Goal: Task Accomplishment & Management: Complete application form

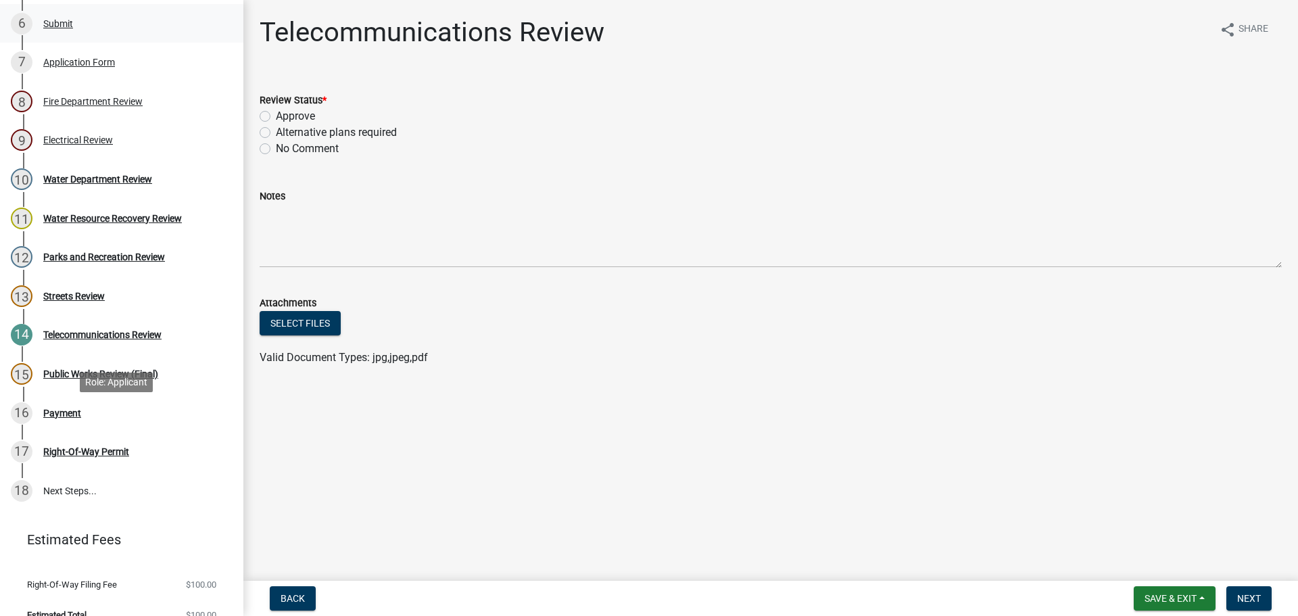
scroll to position [406, 0]
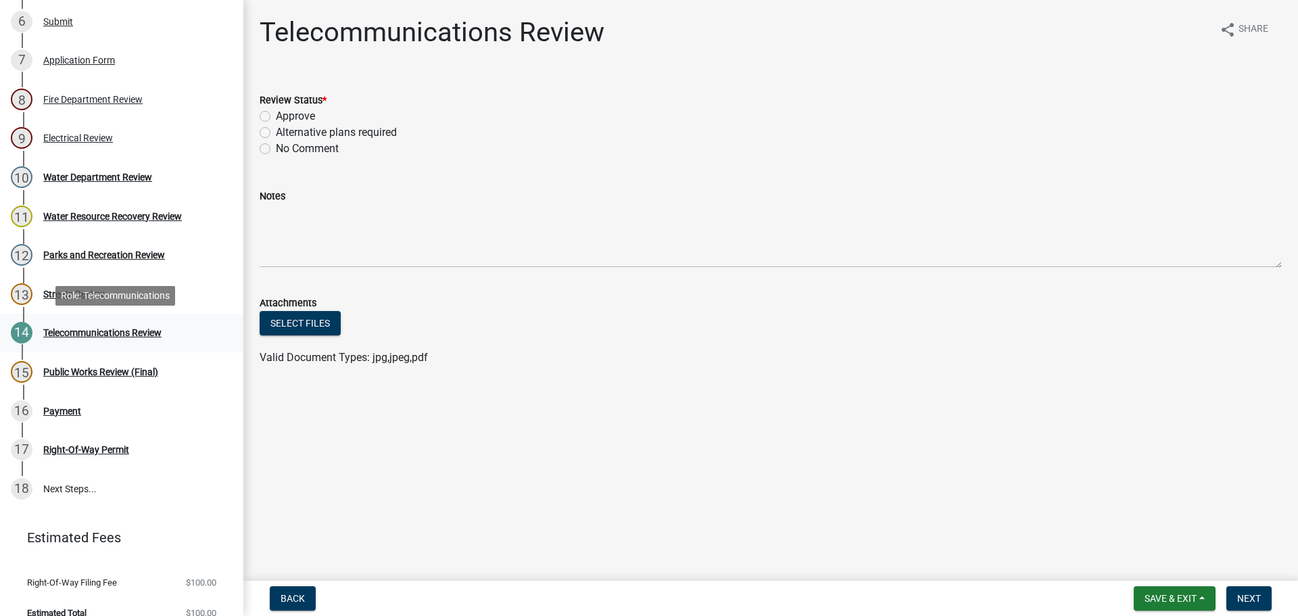
click at [80, 335] on div "Telecommunications Review" at bounding box center [102, 332] width 118 height 9
click at [87, 329] on div "Telecommunications Review" at bounding box center [102, 332] width 118 height 9
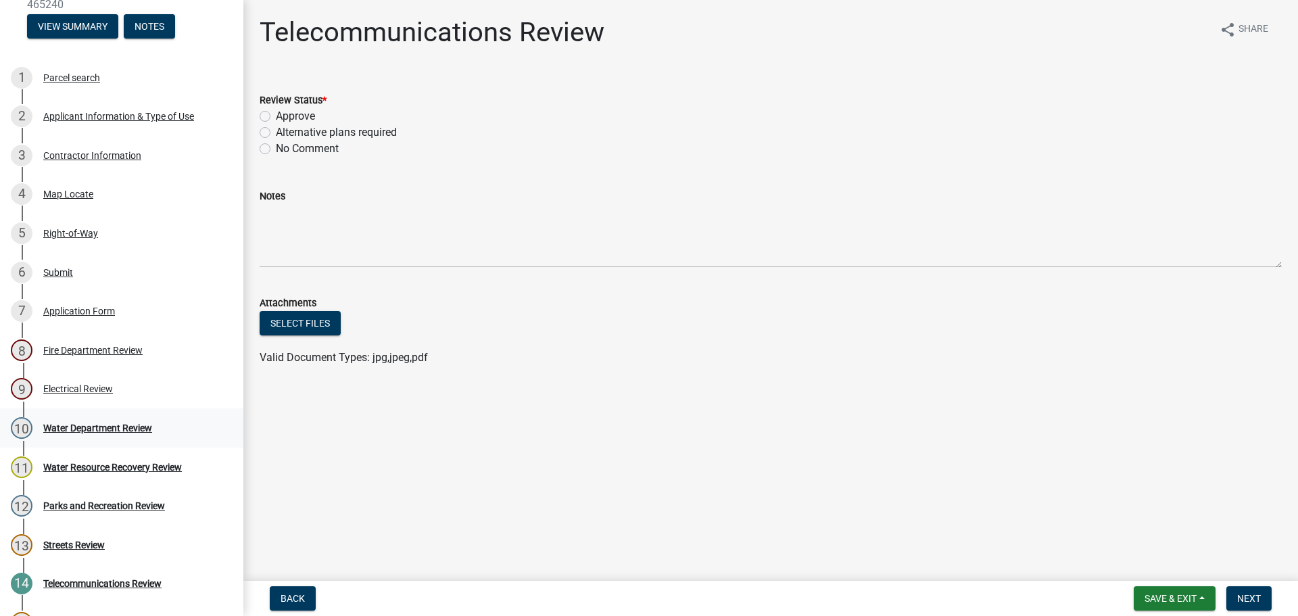
scroll to position [135, 0]
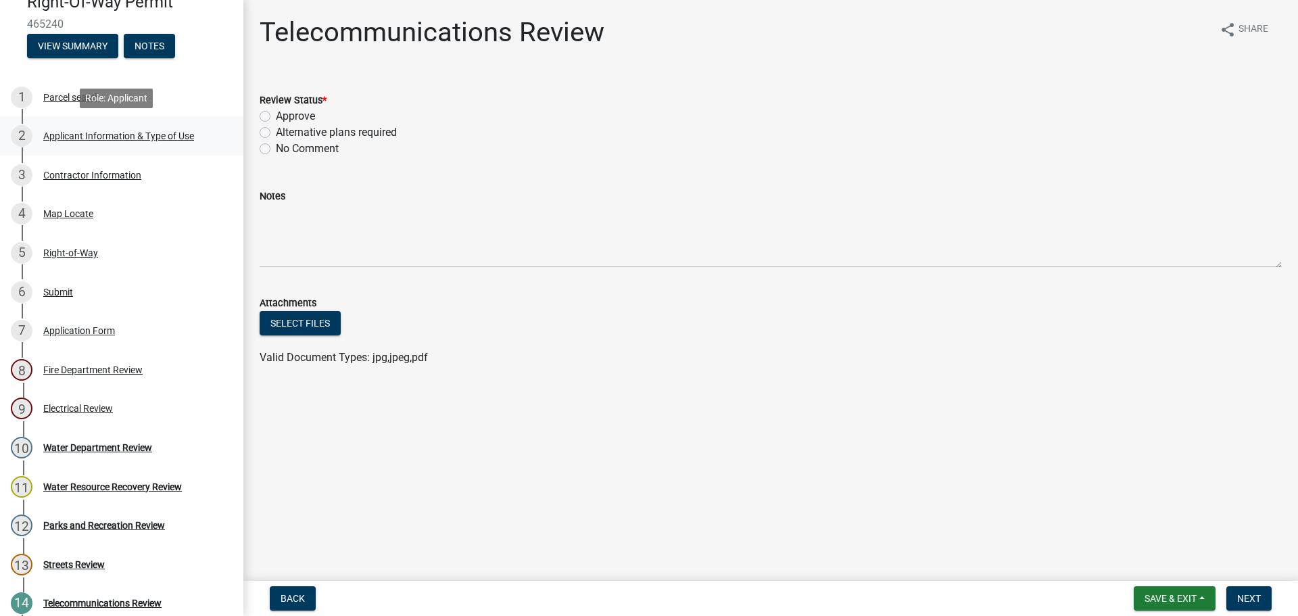
click at [122, 138] on div "Applicant Information & Type of Use" at bounding box center [118, 135] width 151 height 9
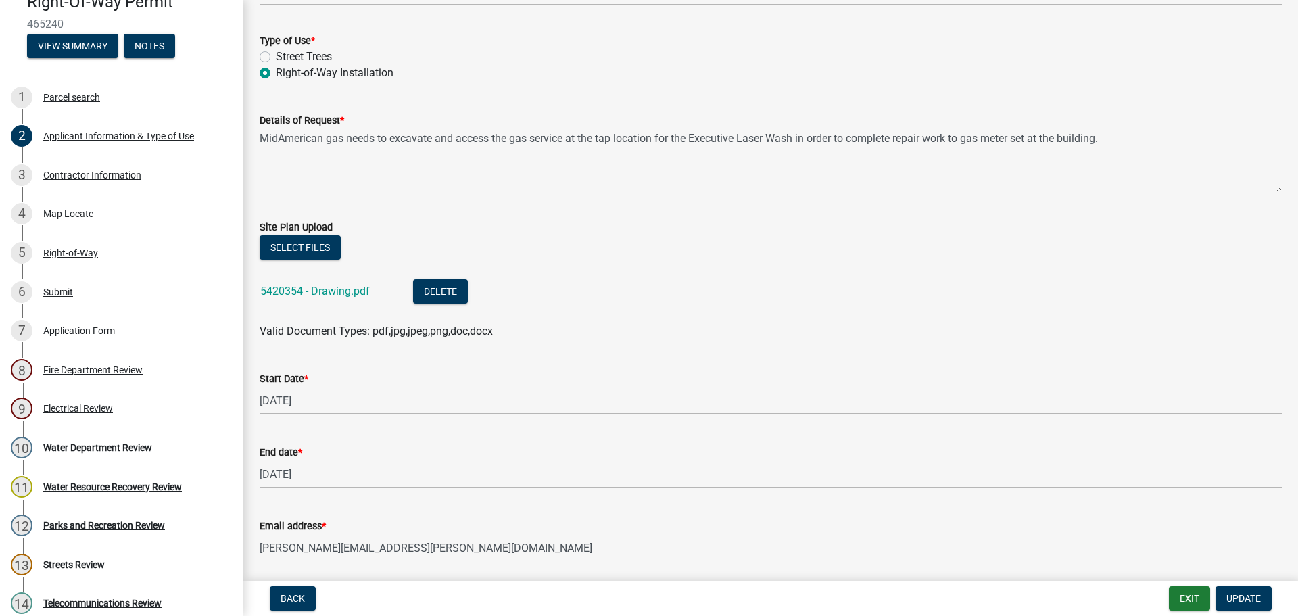
scroll to position [345, 0]
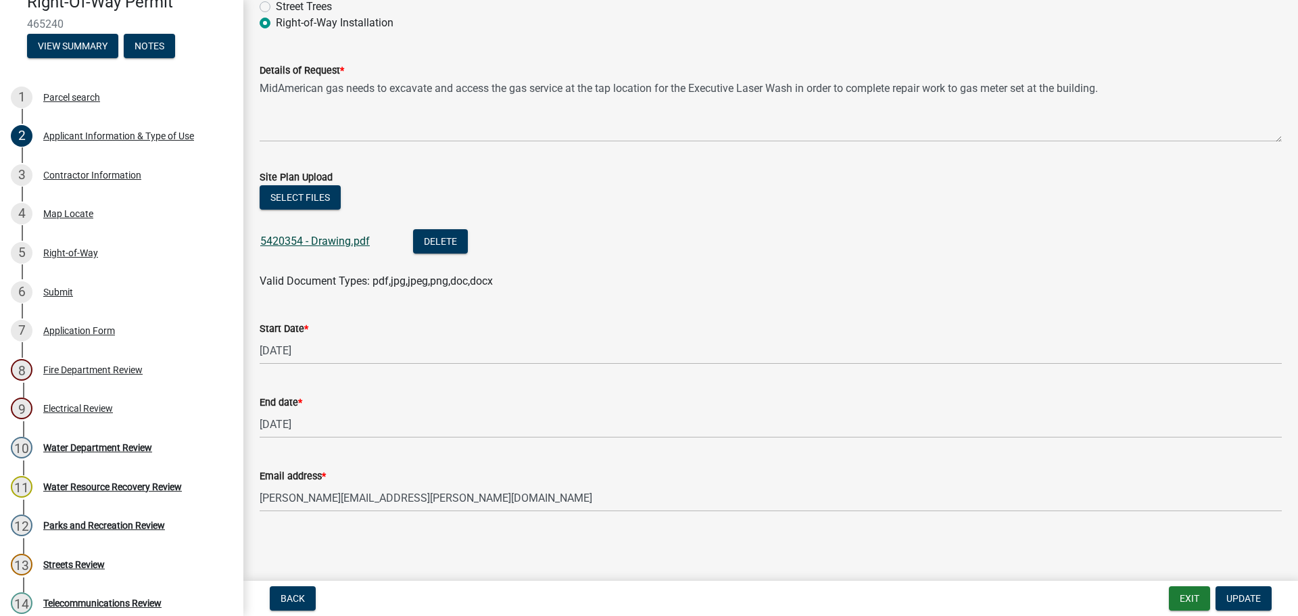
click at [333, 239] on link "5420354 - Drawing.pdf" at bounding box center [315, 241] width 110 height 13
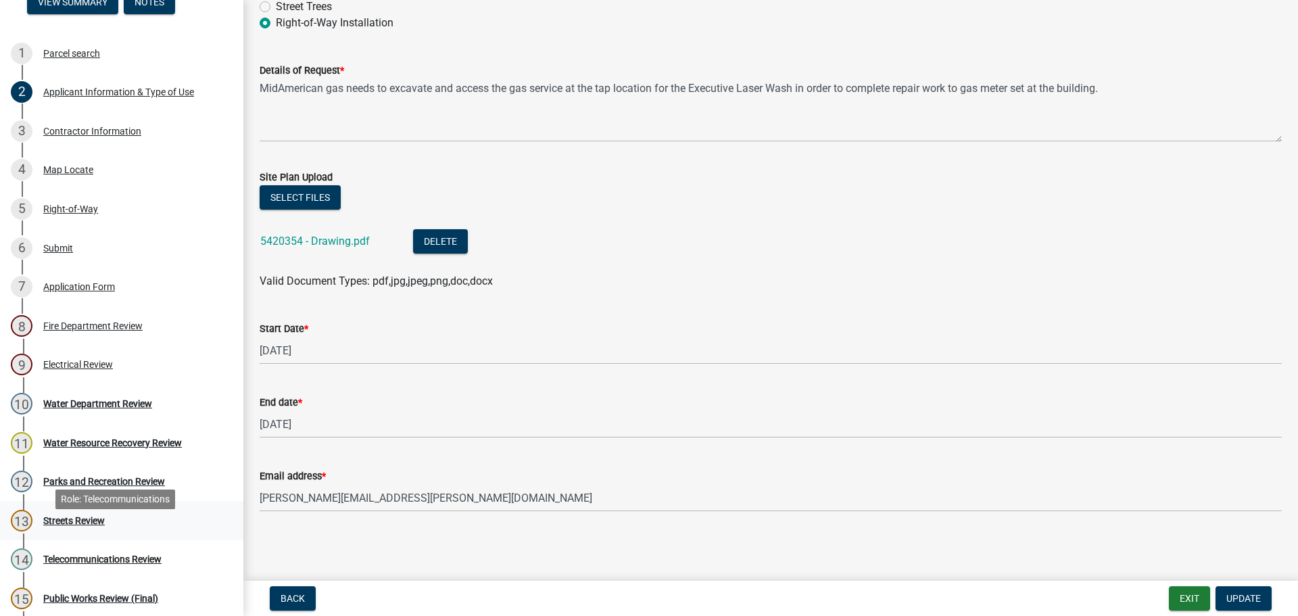
scroll to position [203, 0]
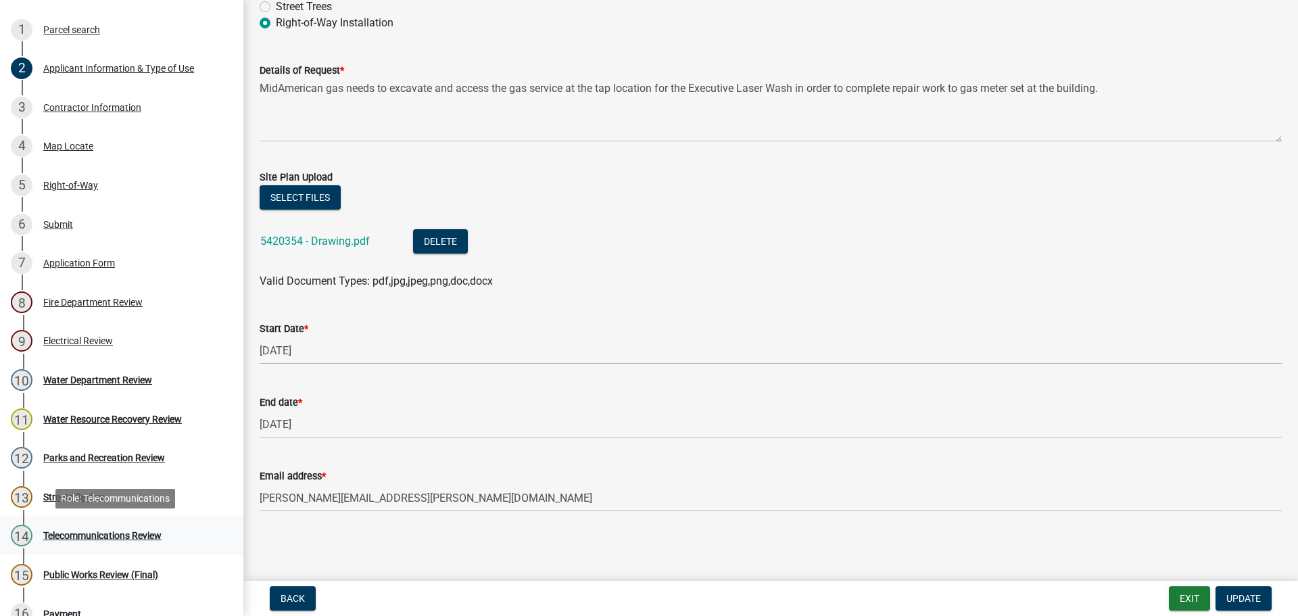
click at [126, 538] on div "Telecommunications Review" at bounding box center [102, 535] width 118 height 9
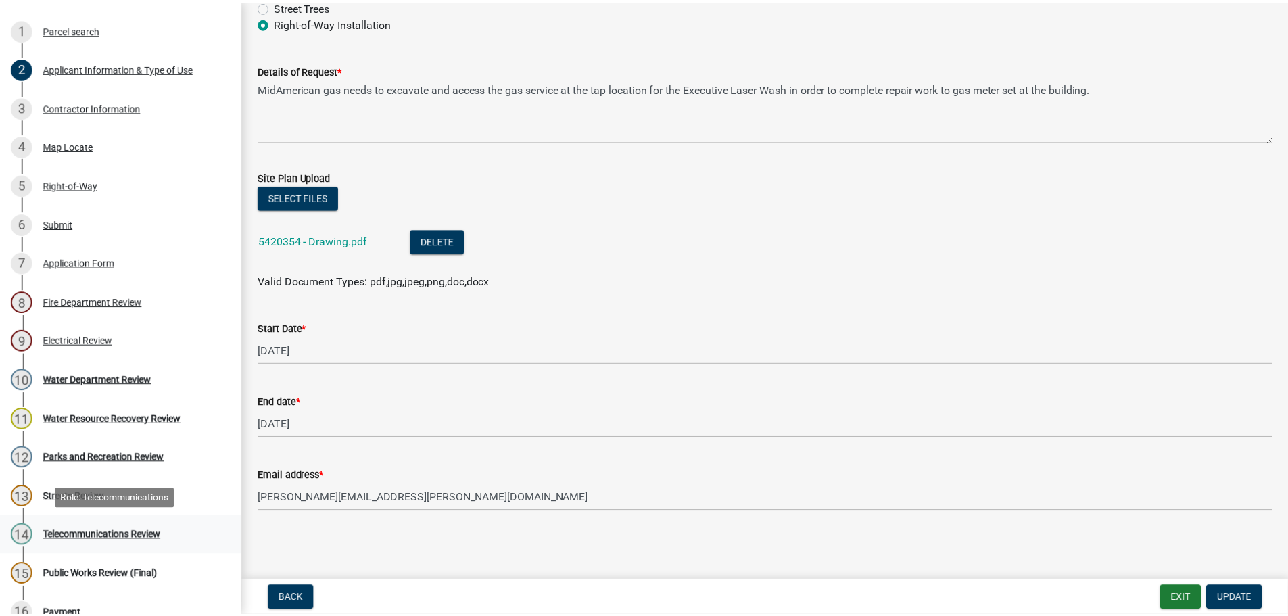
scroll to position [0, 0]
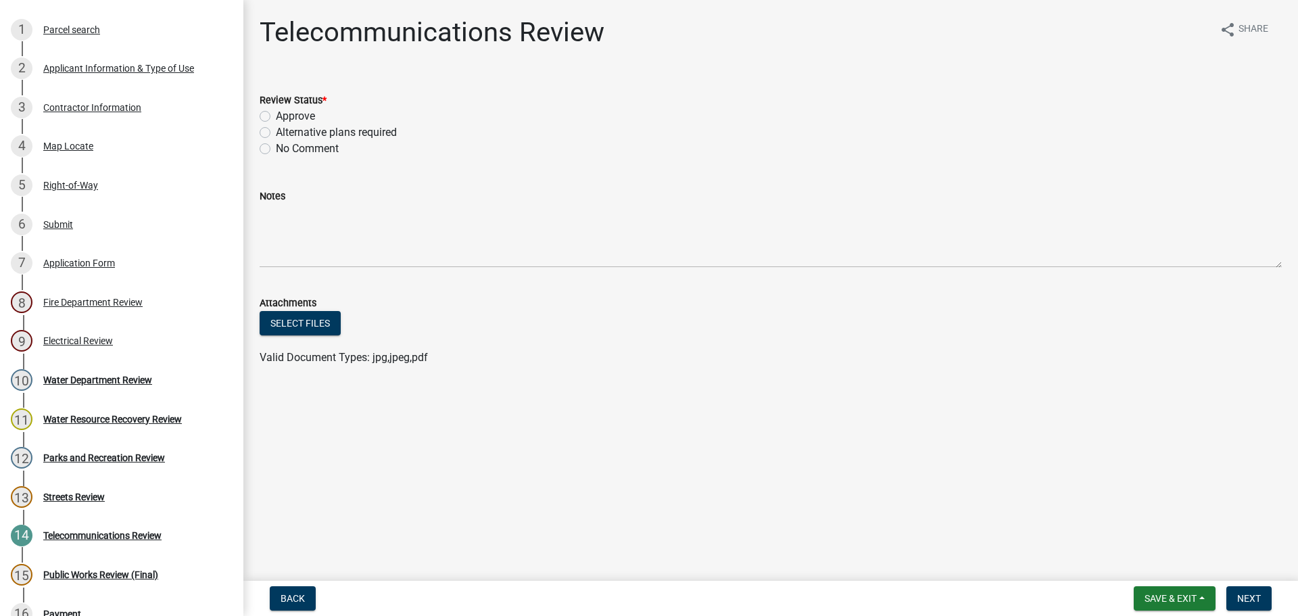
click at [276, 116] on label "Approve" at bounding box center [295, 116] width 39 height 16
click at [276, 116] on input "Approve" at bounding box center [280, 112] width 9 height 9
radio input "true"
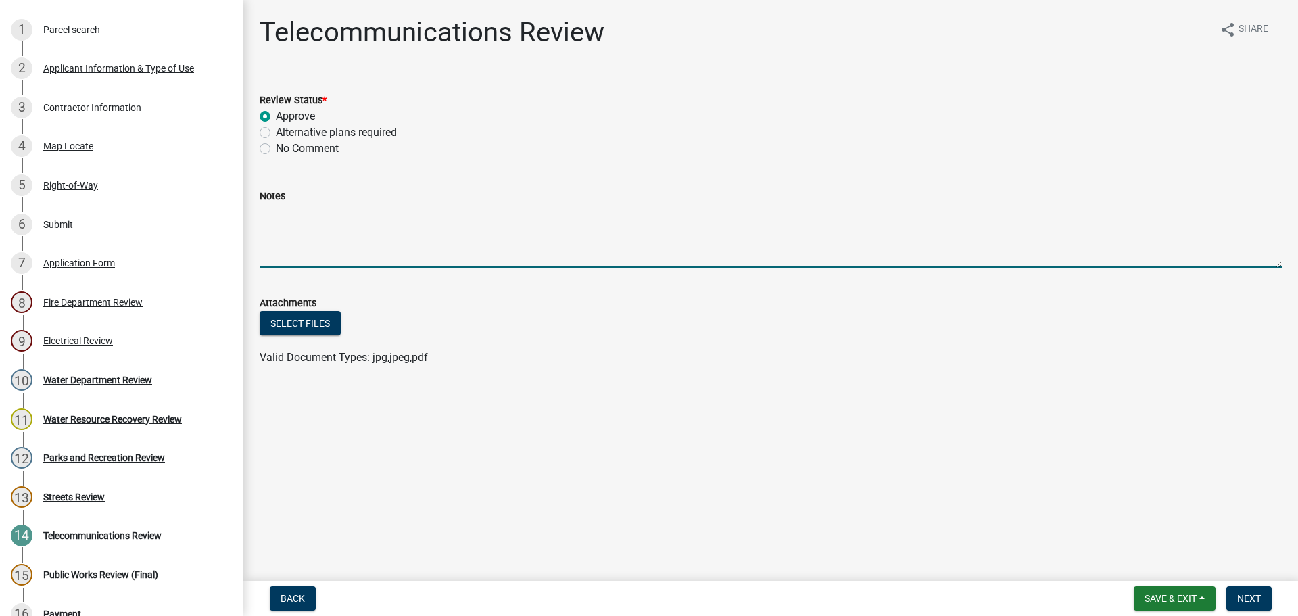
click at [285, 216] on textarea "Notes" at bounding box center [771, 236] width 1022 height 64
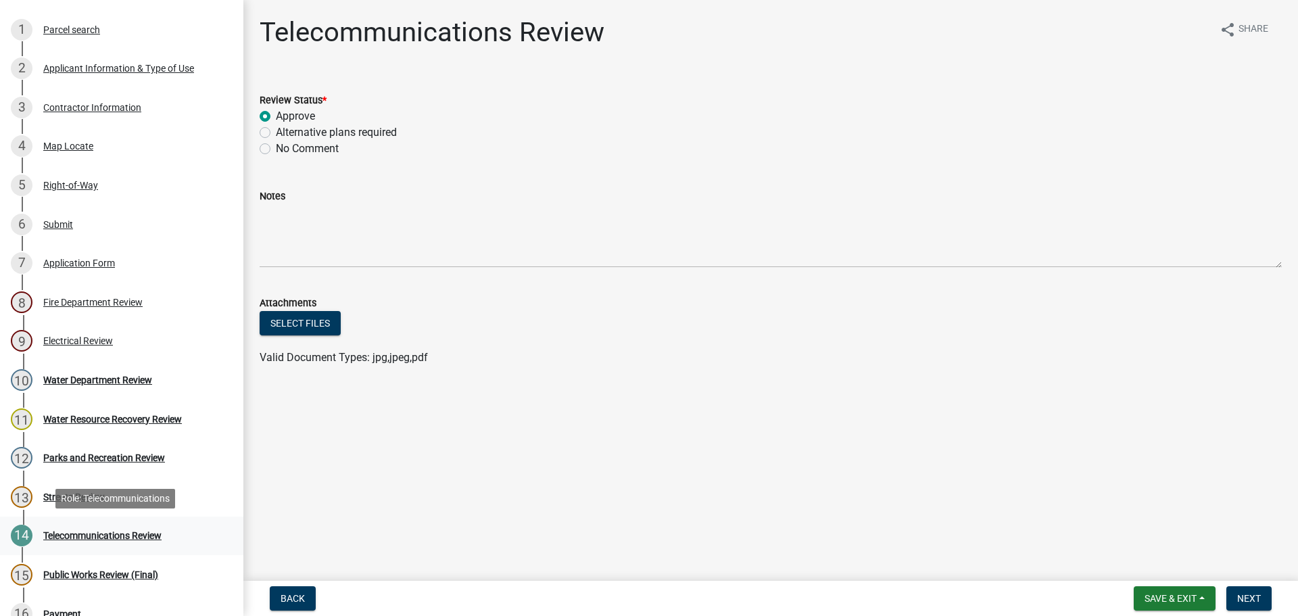
click at [131, 537] on div "Telecommunications Review" at bounding box center [102, 535] width 118 height 9
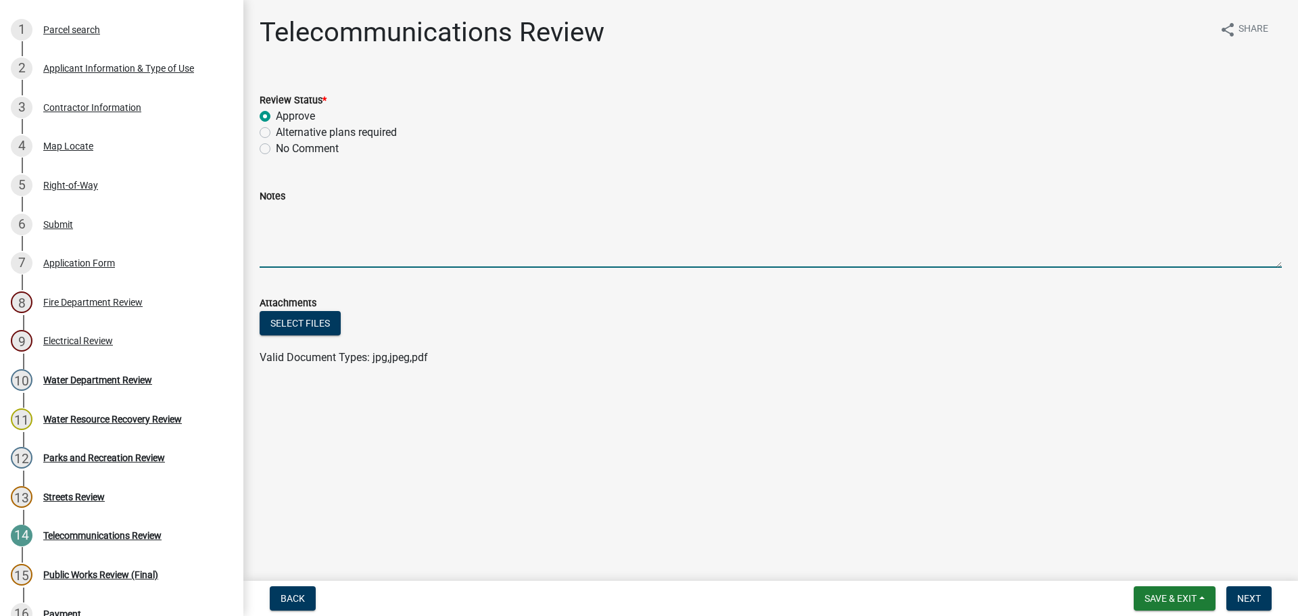
click at [279, 226] on textarea "Notes" at bounding box center [771, 236] width 1022 height 64
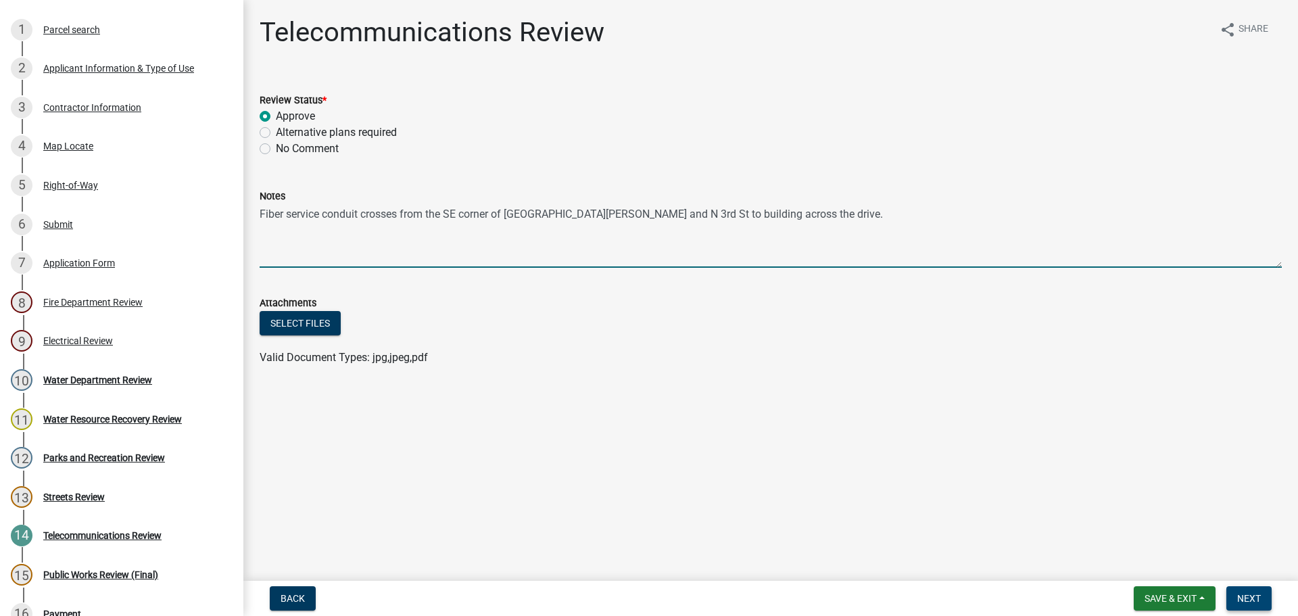
type textarea "Fiber service conduit crosses from the SE corner of [GEOGRAPHIC_DATA][PERSON_NA…"
click at [1244, 593] on span "Next" at bounding box center [1249, 598] width 24 height 11
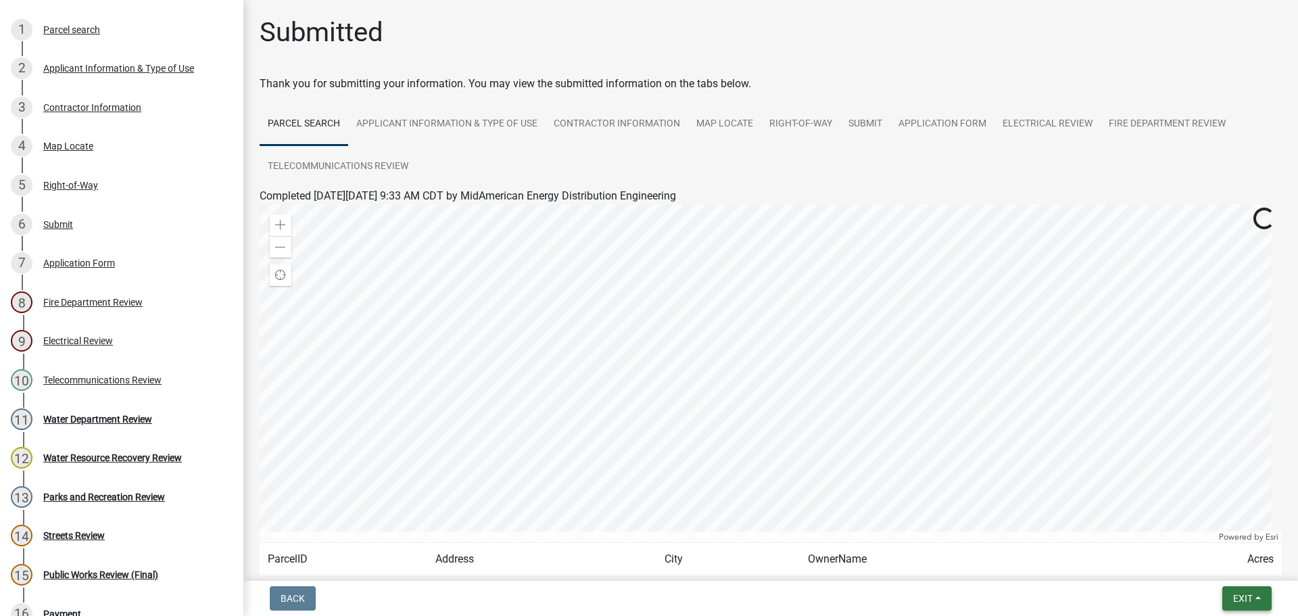
click at [1241, 597] on span "Exit" at bounding box center [1243, 598] width 20 height 11
click at [1219, 565] on button "Save & Exit" at bounding box center [1217, 563] width 108 height 32
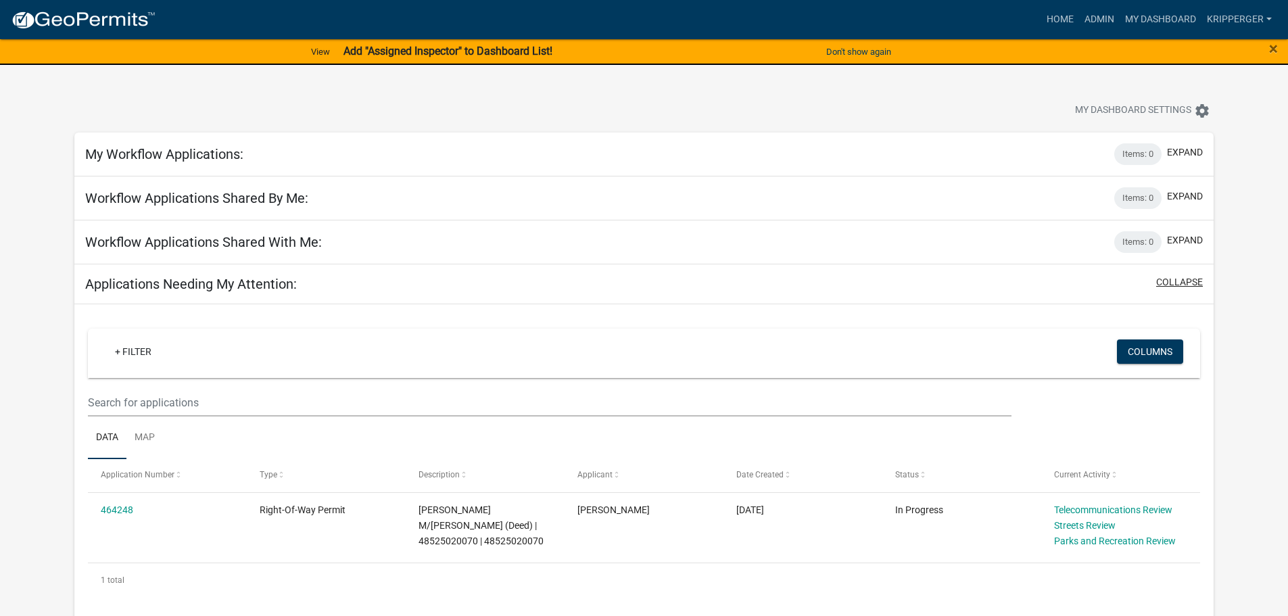
click at [1179, 284] on button "collapse" at bounding box center [1179, 282] width 47 height 14
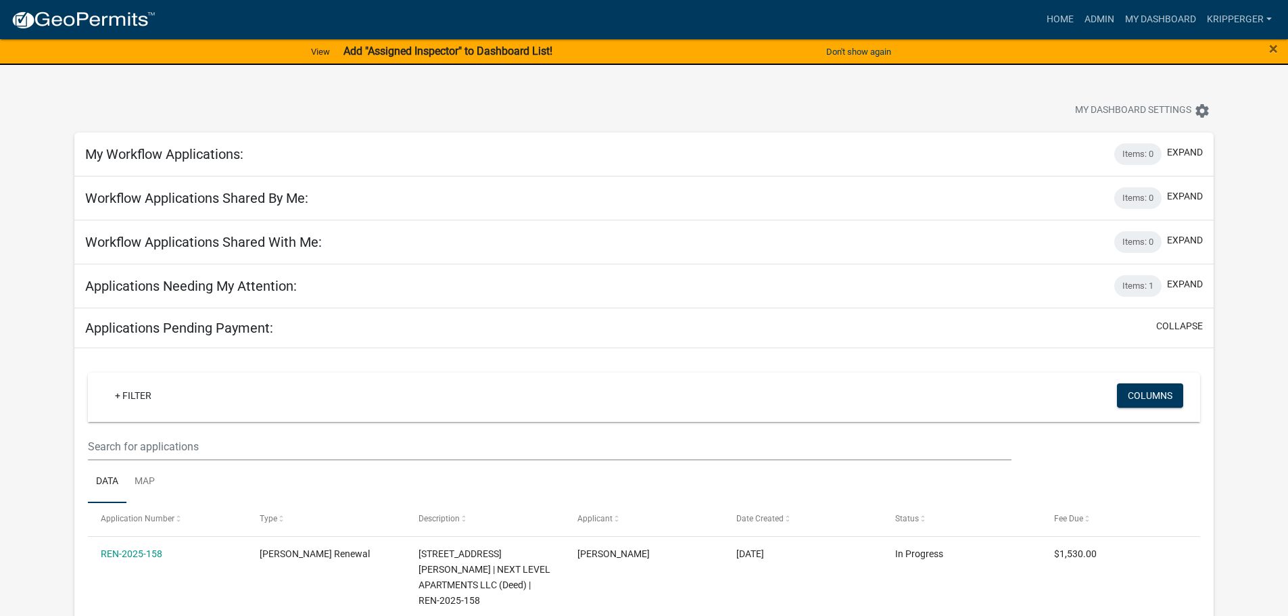
click at [268, 284] on h5 "Applications Needing My Attention:" at bounding box center [191, 286] width 212 height 16
click at [1195, 283] on button "expand" at bounding box center [1185, 284] width 36 height 14
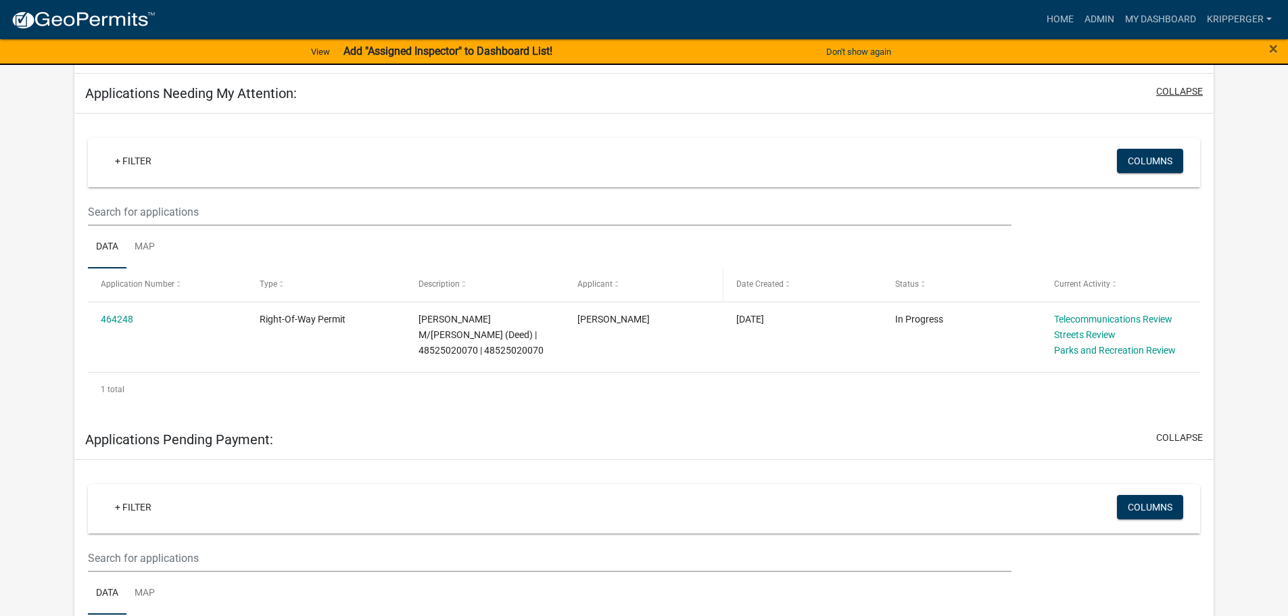
scroll to position [203, 0]
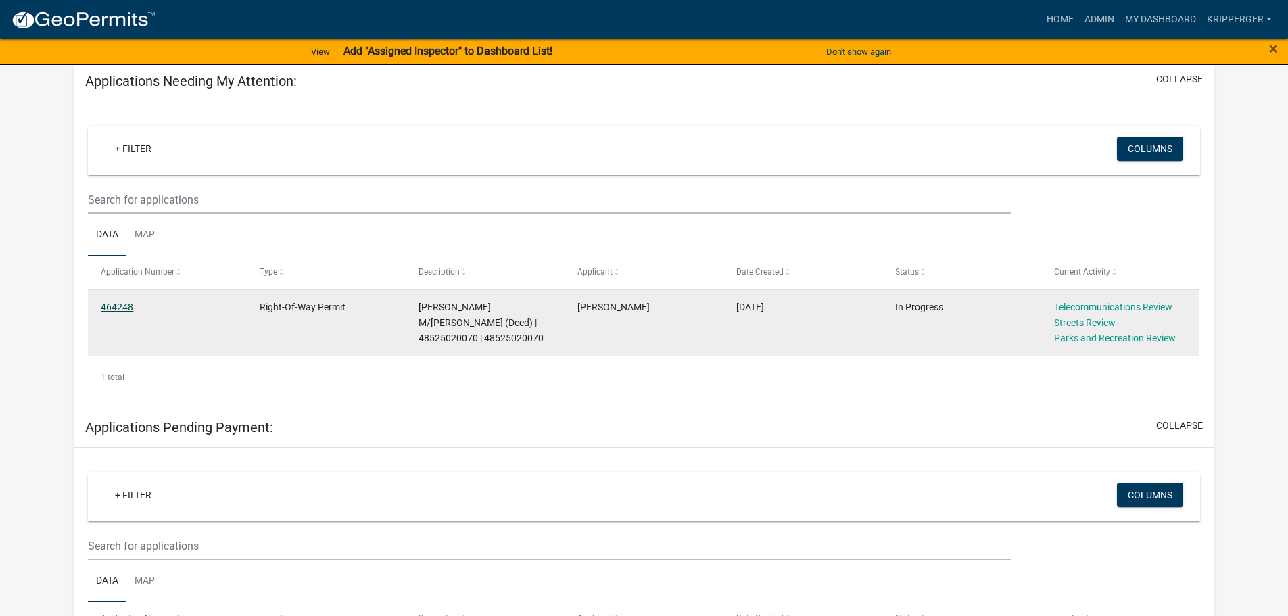
click at [114, 306] on link "464248" at bounding box center [117, 307] width 32 height 11
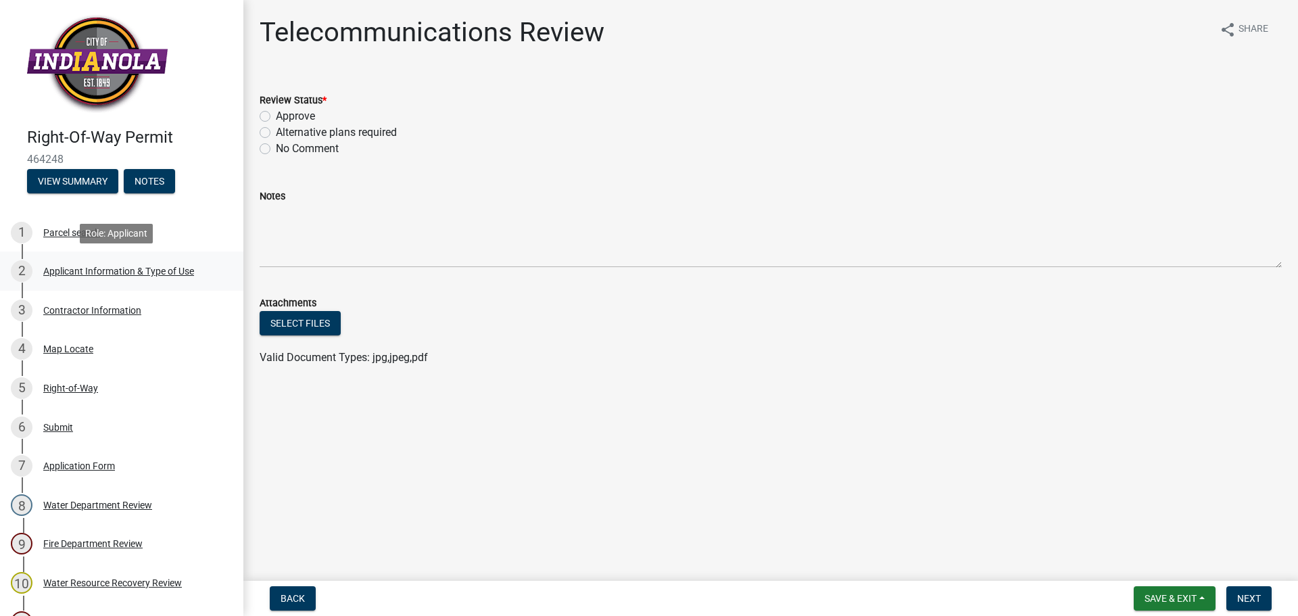
click at [130, 271] on div "Applicant Information & Type of Use" at bounding box center [118, 270] width 151 height 9
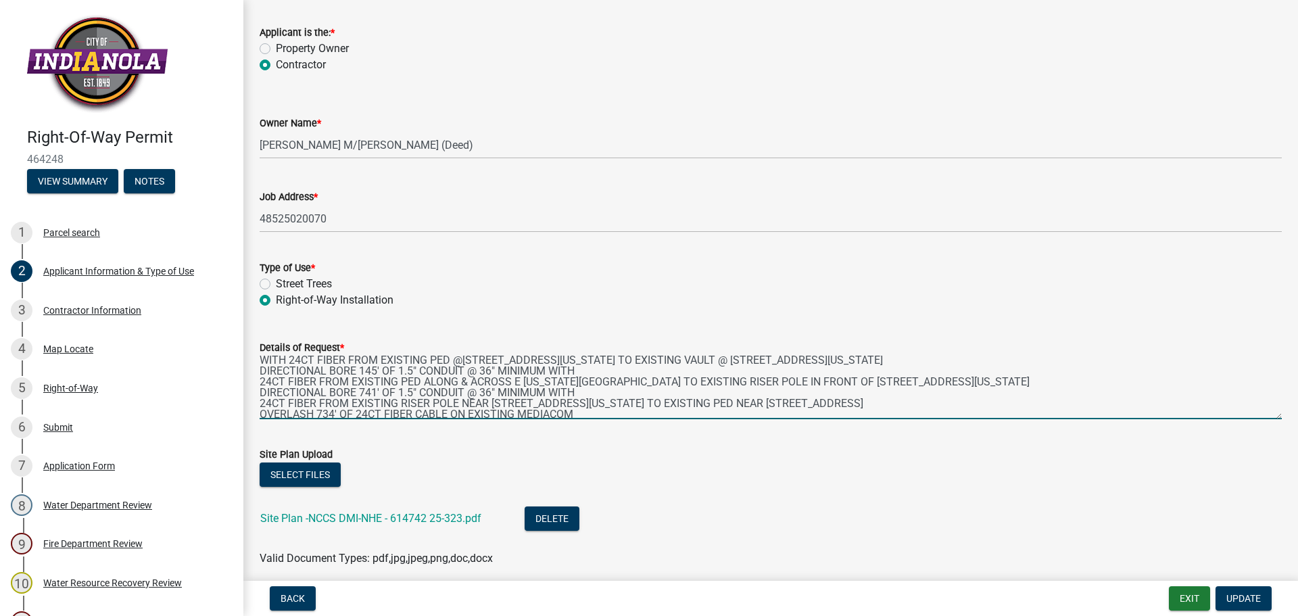
scroll to position [54, 0]
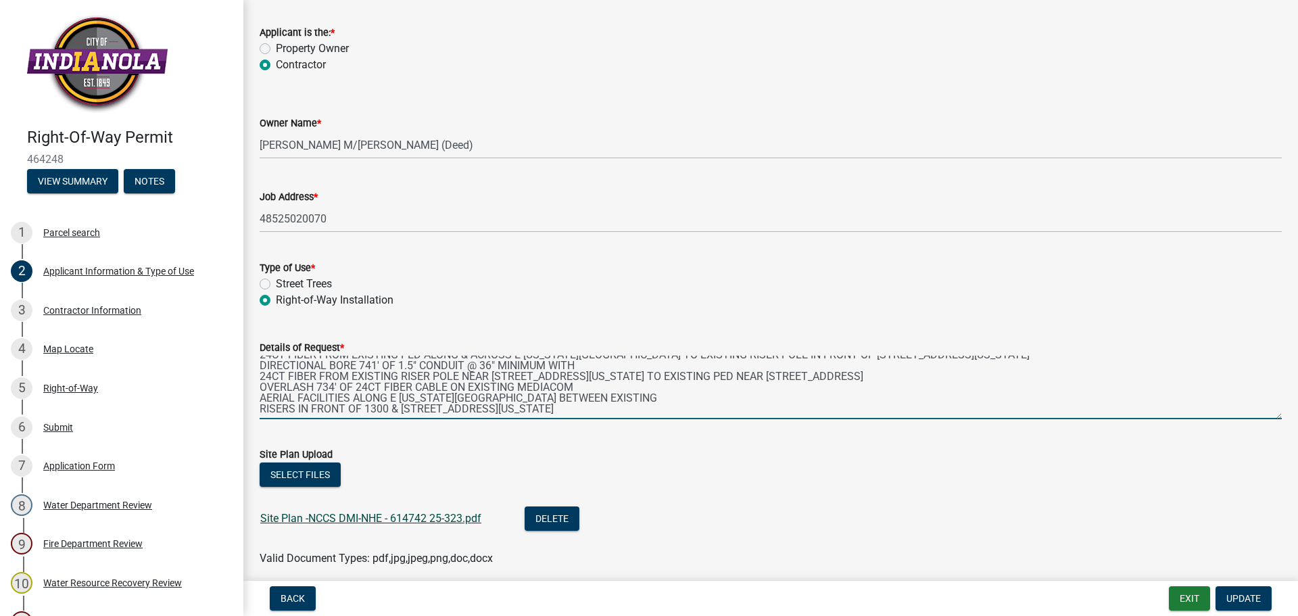
click at [329, 515] on link "Site Plan -NCCS DMI-NHE - 614742 25-323.pdf" at bounding box center [370, 518] width 221 height 13
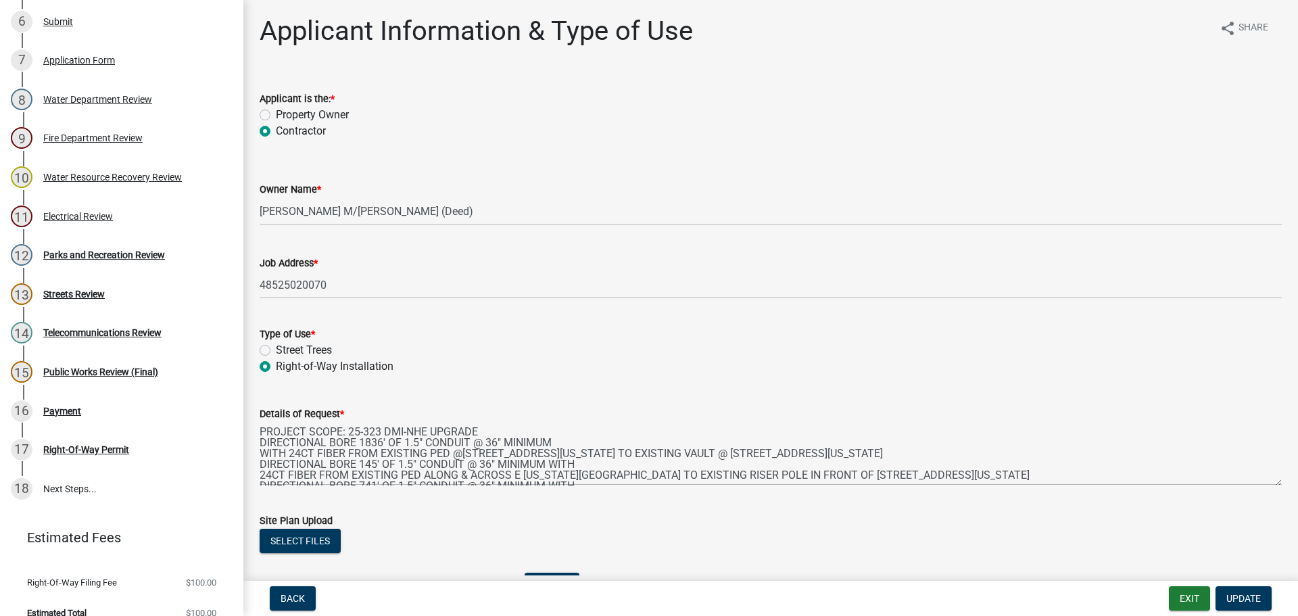
scroll to position [0, 0]
click at [107, 334] on div "Telecommunications Review" at bounding box center [102, 332] width 118 height 9
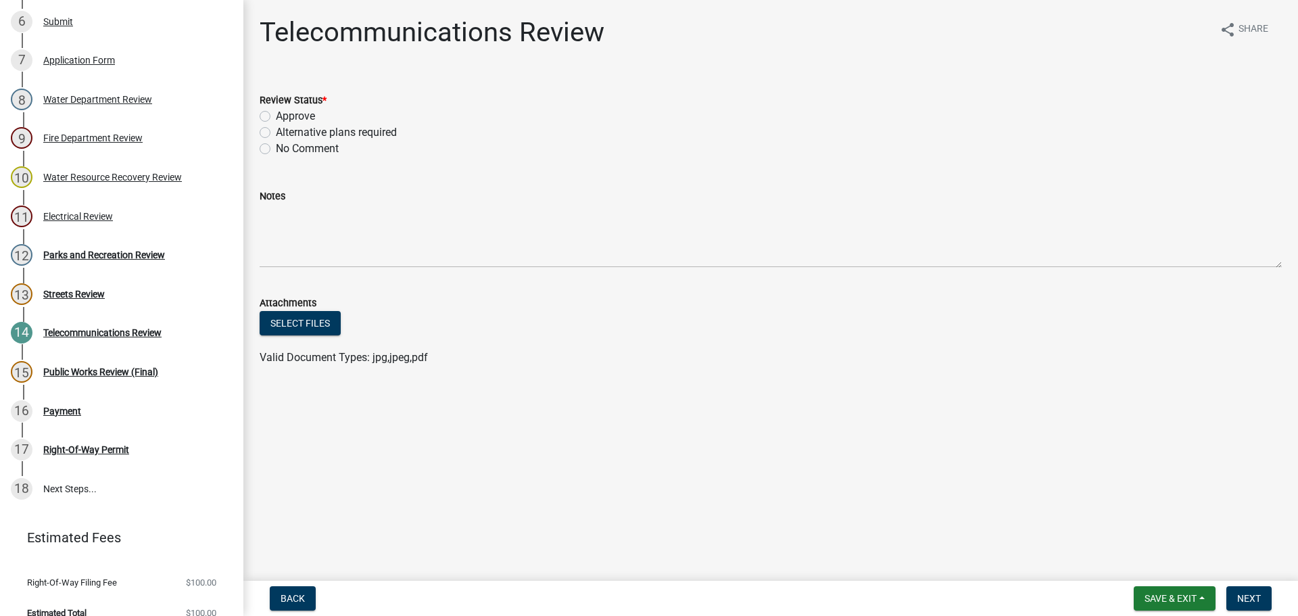
click at [276, 116] on label "Approve" at bounding box center [295, 116] width 39 height 16
click at [276, 116] on input "Approve" at bounding box center [280, 112] width 9 height 9
radio input "true"
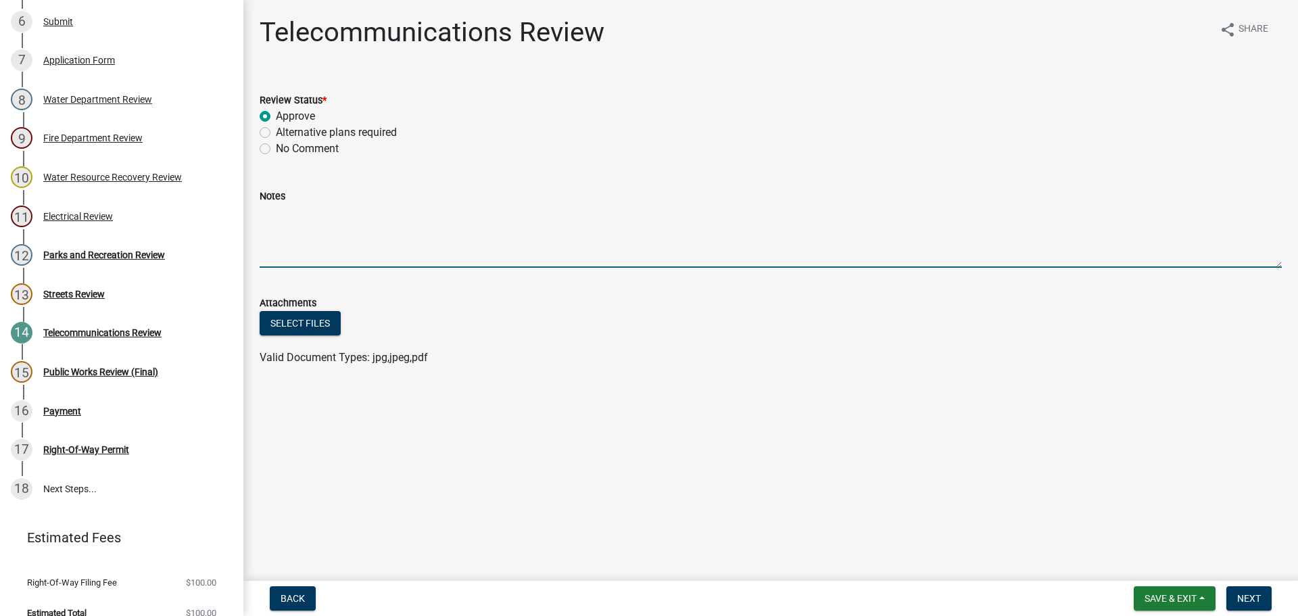
click at [270, 224] on textarea "Notes" at bounding box center [771, 236] width 1022 height 64
click at [573, 213] on textarea "Fiber distribution in ROW along [US_STATE] and [GEOGRAPHIC_DATA]" at bounding box center [771, 236] width 1022 height 64
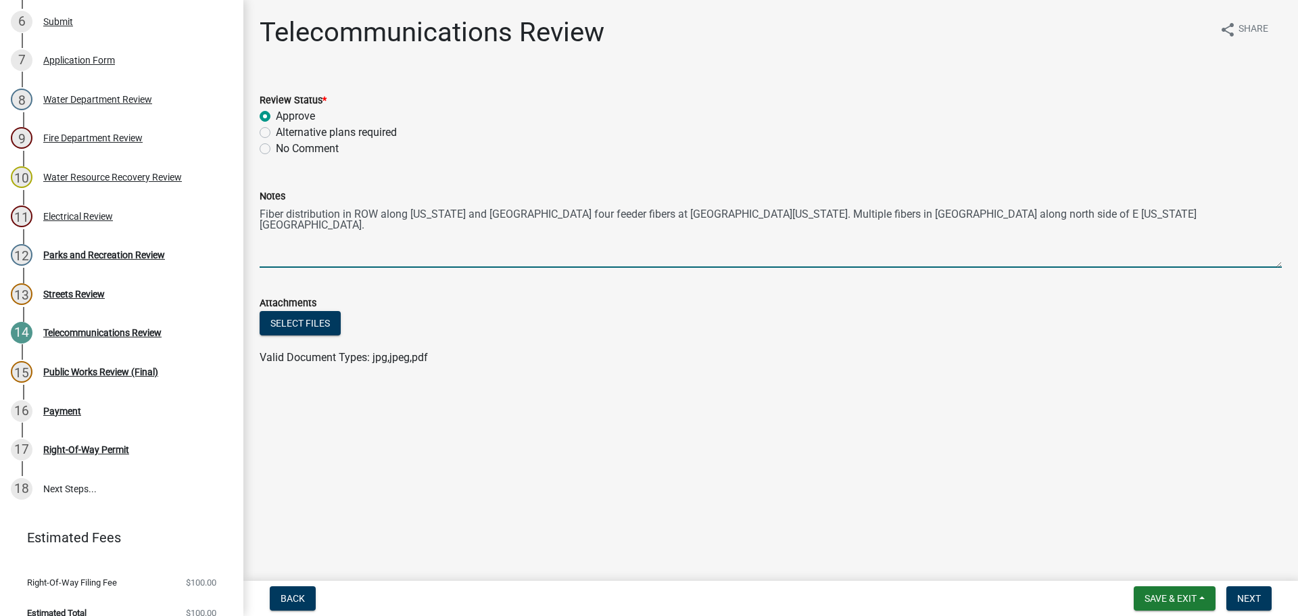
click at [1071, 218] on textarea "Fiber distribution in ROW along [US_STATE] and [GEOGRAPHIC_DATA] four feeder fi…" at bounding box center [771, 236] width 1022 height 64
click at [1047, 211] on textarea "Fiber distribution in ROW along [US_STATE] and [GEOGRAPHIC_DATA] four feeder fi…" at bounding box center [771, 236] width 1022 height 64
drag, startPoint x: 784, startPoint y: 210, endPoint x: 788, endPoint y: 221, distance: 11.6
click at [785, 210] on textarea "Fiber distribution in ROW along [US_STATE] and [GEOGRAPHIC_DATA] four feeder fi…" at bounding box center [771, 236] width 1022 height 64
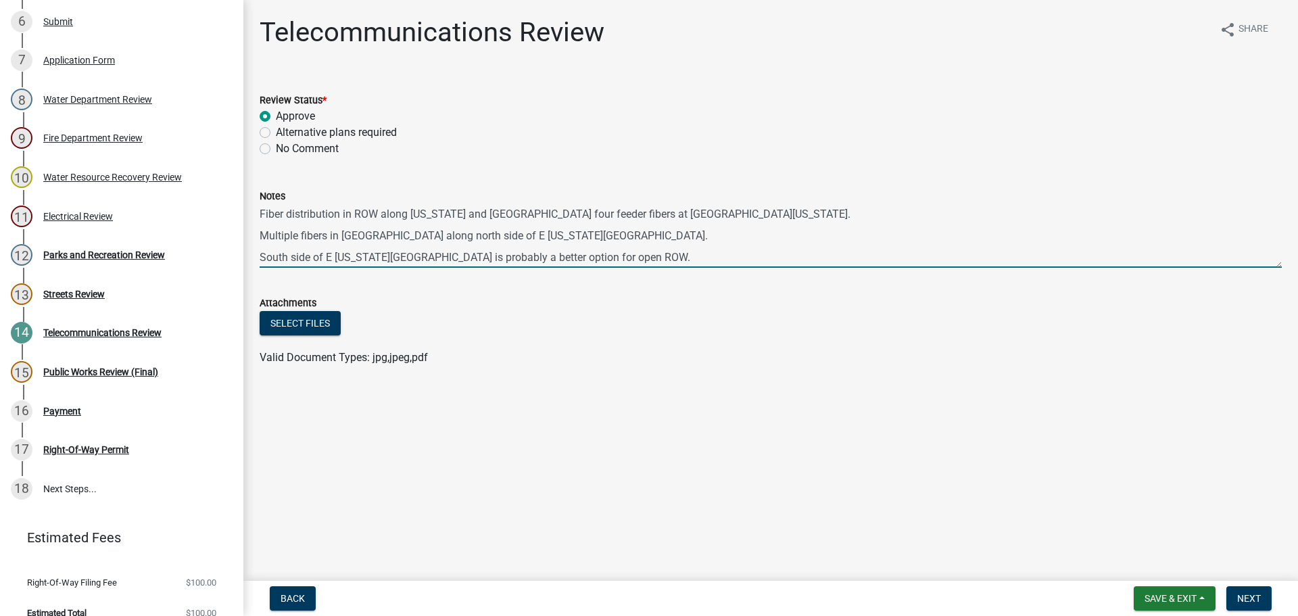
drag, startPoint x: 592, startPoint y: 257, endPoint x: 251, endPoint y: 214, distance: 342.8
click at [251, 214] on div "Notes Fiber distribution in ROW along [US_STATE] and [GEOGRAPHIC_DATA] four fee…" at bounding box center [770, 218] width 1042 height 99
type textarea "Fiber distribution in ROW along [US_STATE] and [GEOGRAPHIC_DATA] four feeder fi…"
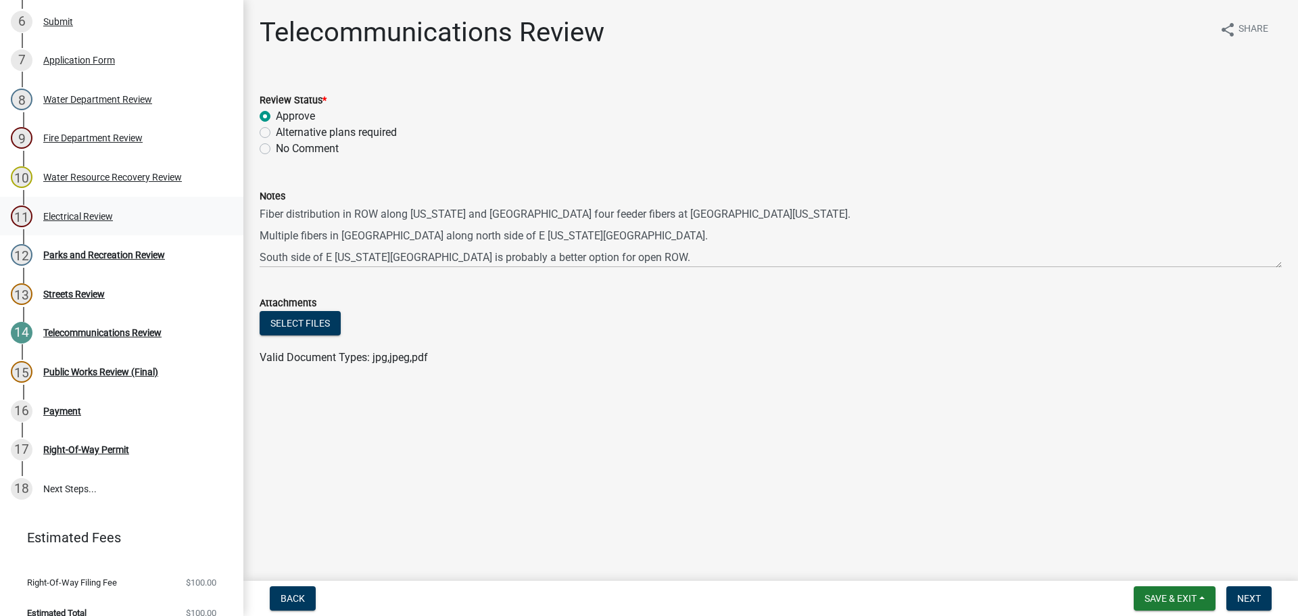
click at [66, 218] on div "Electrical Review" at bounding box center [78, 216] width 70 height 9
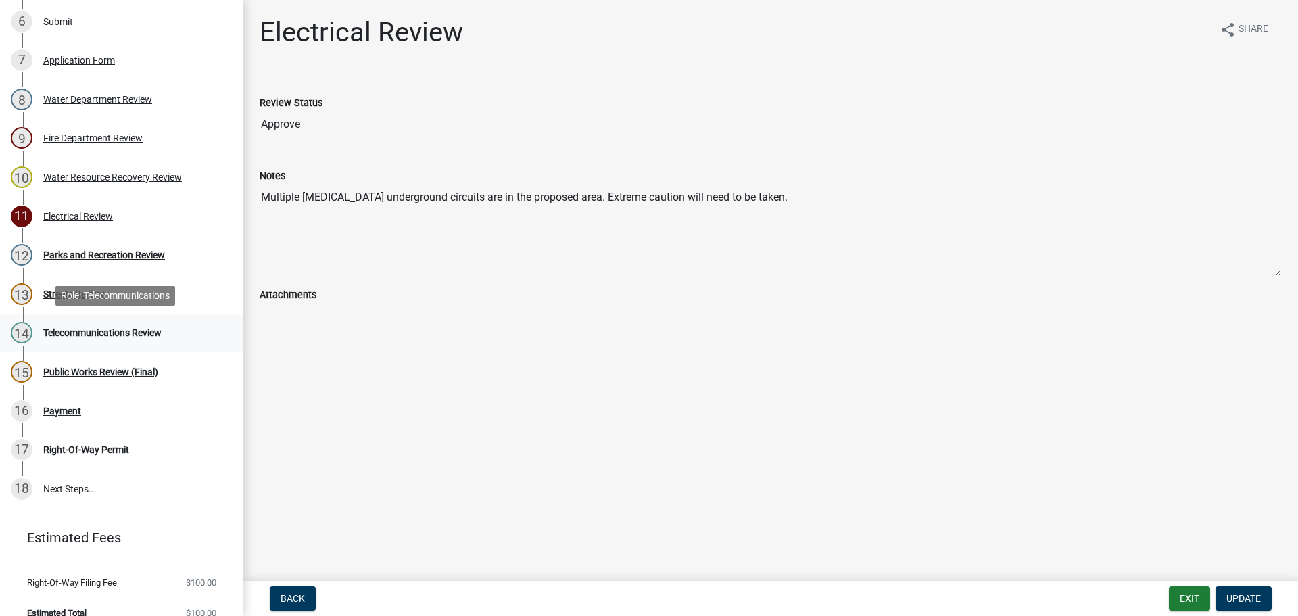
click at [124, 332] on div "Telecommunications Review" at bounding box center [102, 332] width 118 height 9
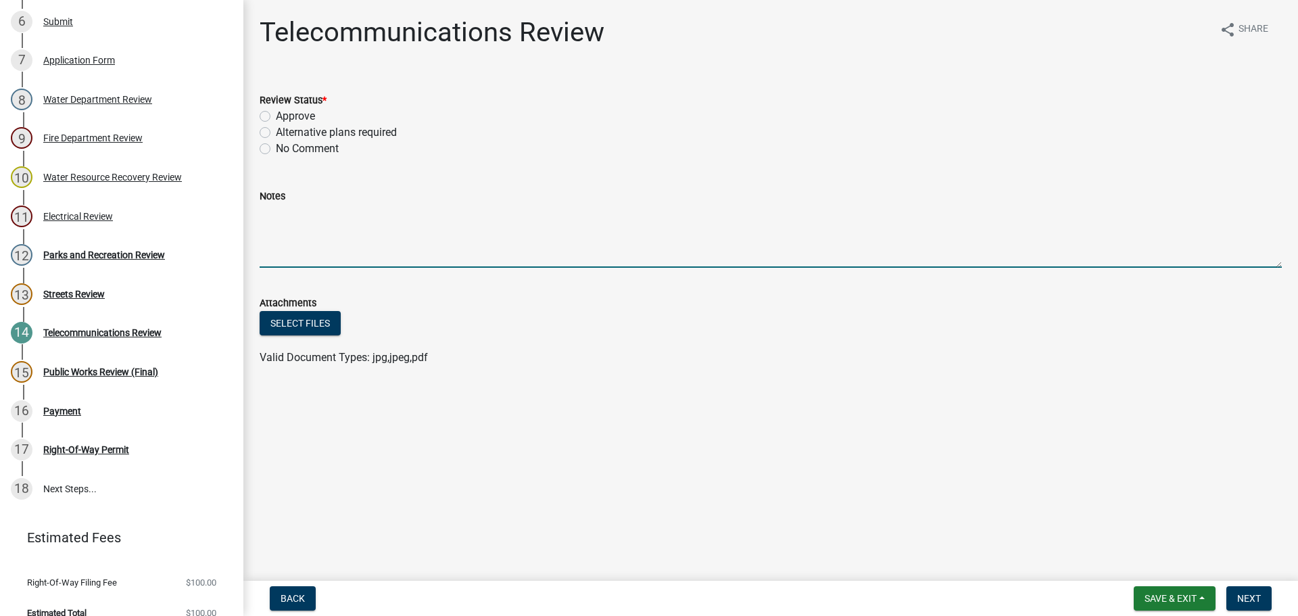
click at [281, 220] on textarea "Notes" at bounding box center [771, 236] width 1022 height 64
paste textarea "Fiber distribution in ROW along [US_STATE] and [GEOGRAPHIC_DATA] four feeder fi…"
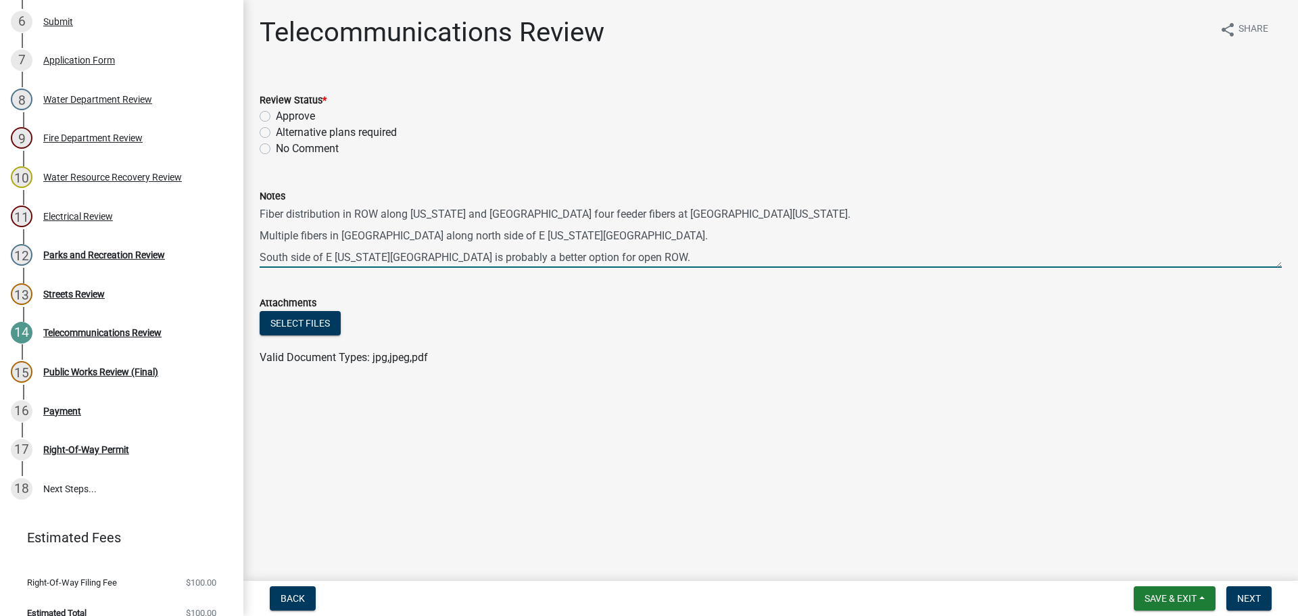
click at [300, 235] on textarea "Fiber distribution in ROW along [US_STATE] and [GEOGRAPHIC_DATA] four feeder fi…" at bounding box center [771, 236] width 1022 height 64
type textarea "Fiber distribution in ROW along [US_STATE] and [GEOGRAPHIC_DATA] four feeder fi…"
click at [276, 131] on label "Alternative plans required" at bounding box center [336, 132] width 121 height 16
click at [276, 131] on input "Alternative plans required" at bounding box center [280, 128] width 9 height 9
radio input "true"
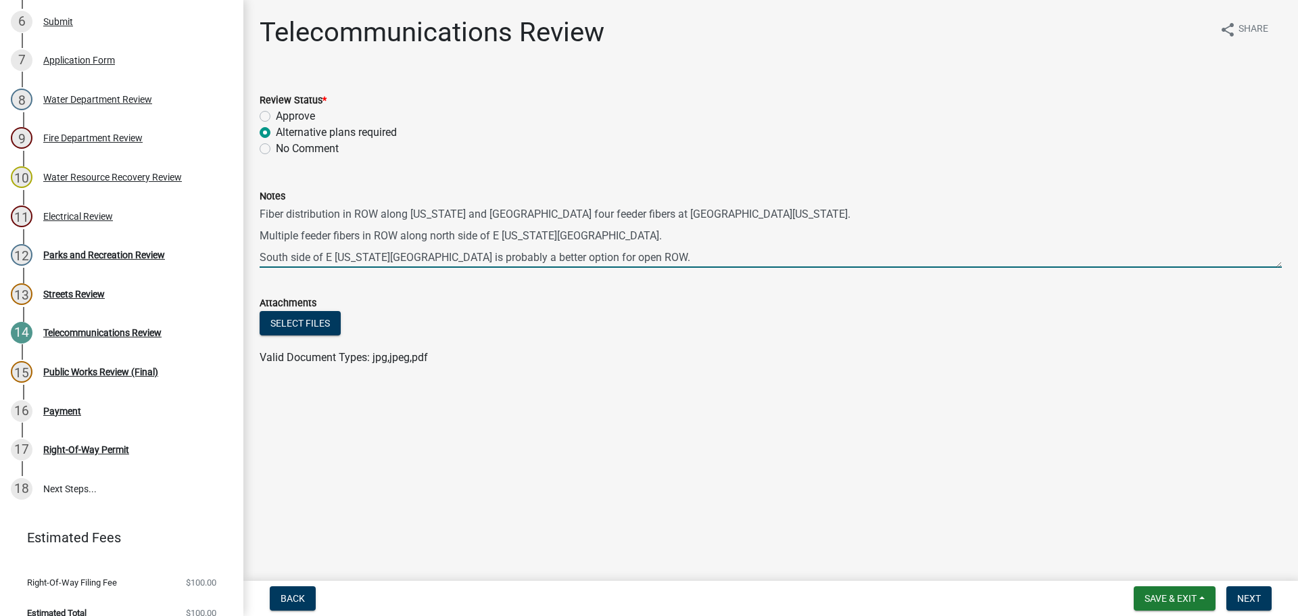
drag, startPoint x: 590, startPoint y: 255, endPoint x: 262, endPoint y: 211, distance: 330.8
click at [262, 211] on textarea "Fiber distribution in ROW along [US_STATE] and [GEOGRAPHIC_DATA] four feeder fi…" at bounding box center [771, 236] width 1022 height 64
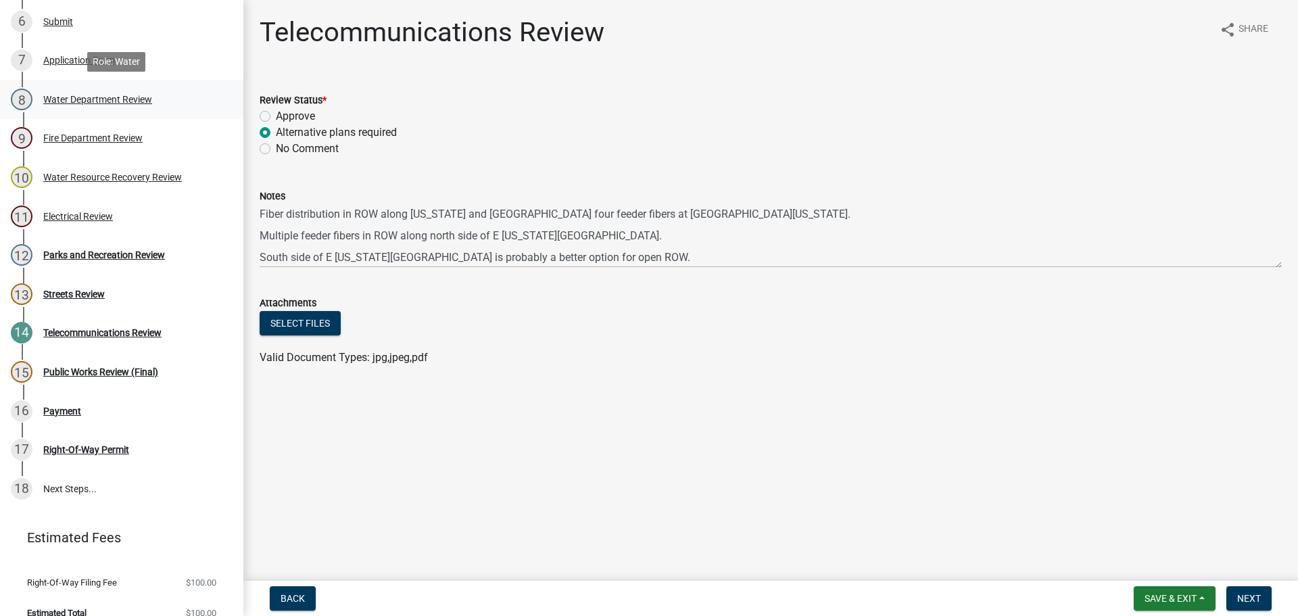
click at [86, 99] on div "Water Department Review" at bounding box center [97, 99] width 109 height 9
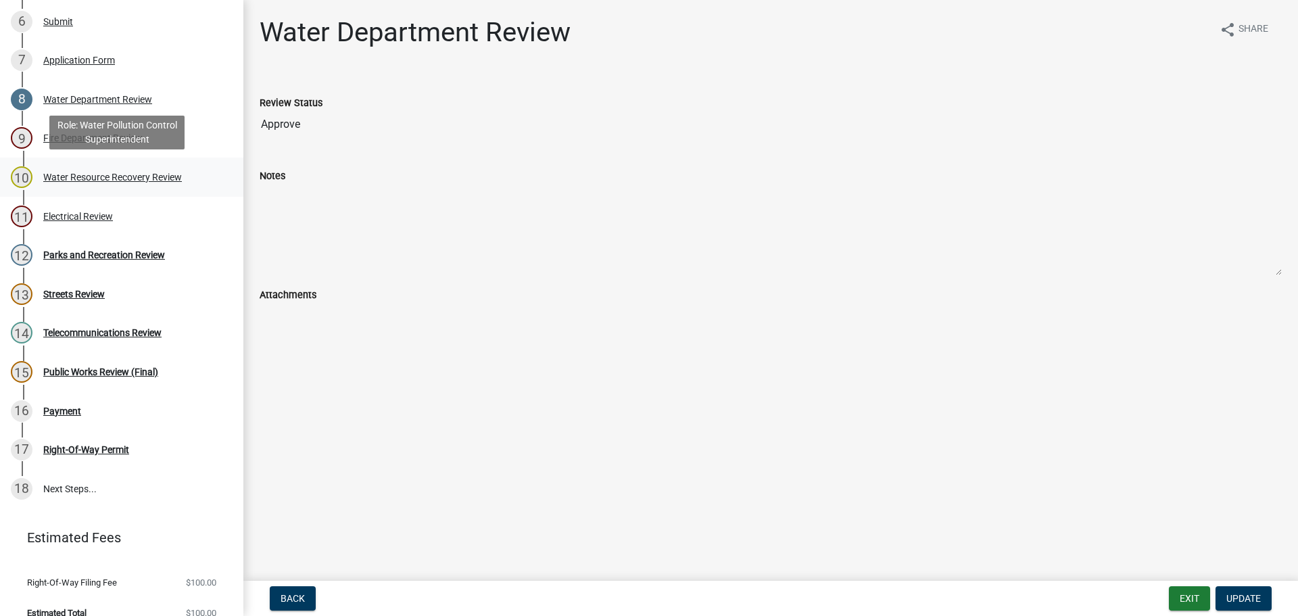
click at [105, 178] on div "Water Resource Recovery Review" at bounding box center [112, 176] width 139 height 9
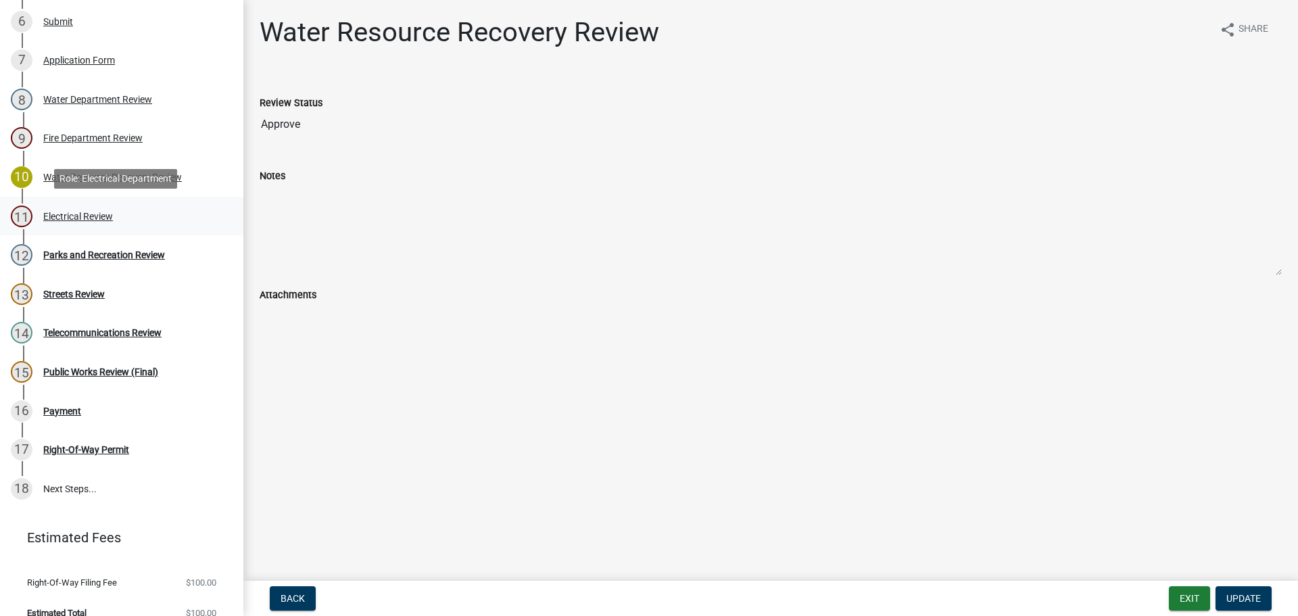
click at [100, 214] on div "Electrical Review" at bounding box center [78, 216] width 70 height 9
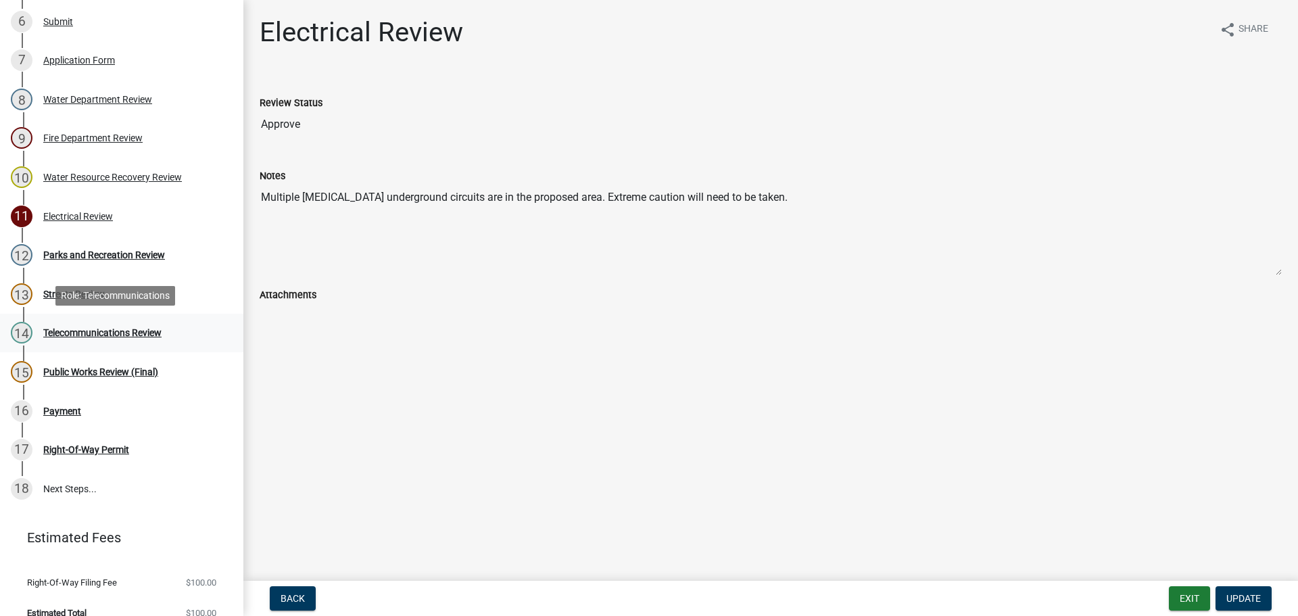
click at [125, 331] on div "Telecommunications Review" at bounding box center [102, 332] width 118 height 9
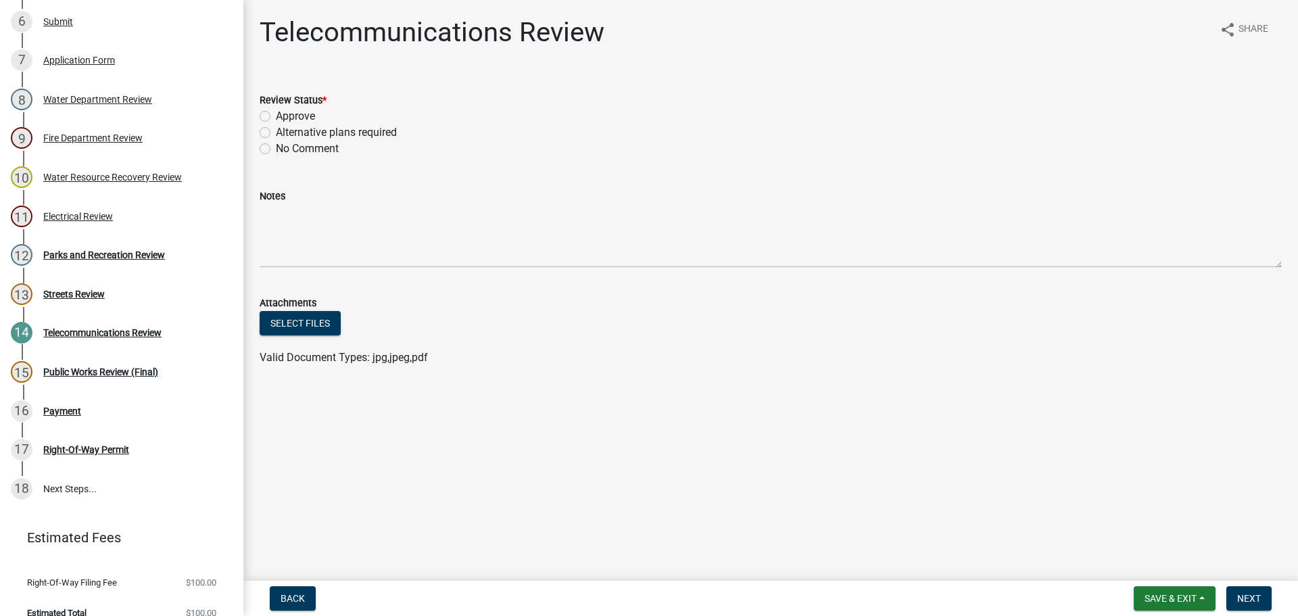
click at [276, 135] on label "Alternative plans required" at bounding box center [336, 132] width 121 height 16
click at [276, 133] on input "Alternative plans required" at bounding box center [280, 128] width 9 height 9
radio input "true"
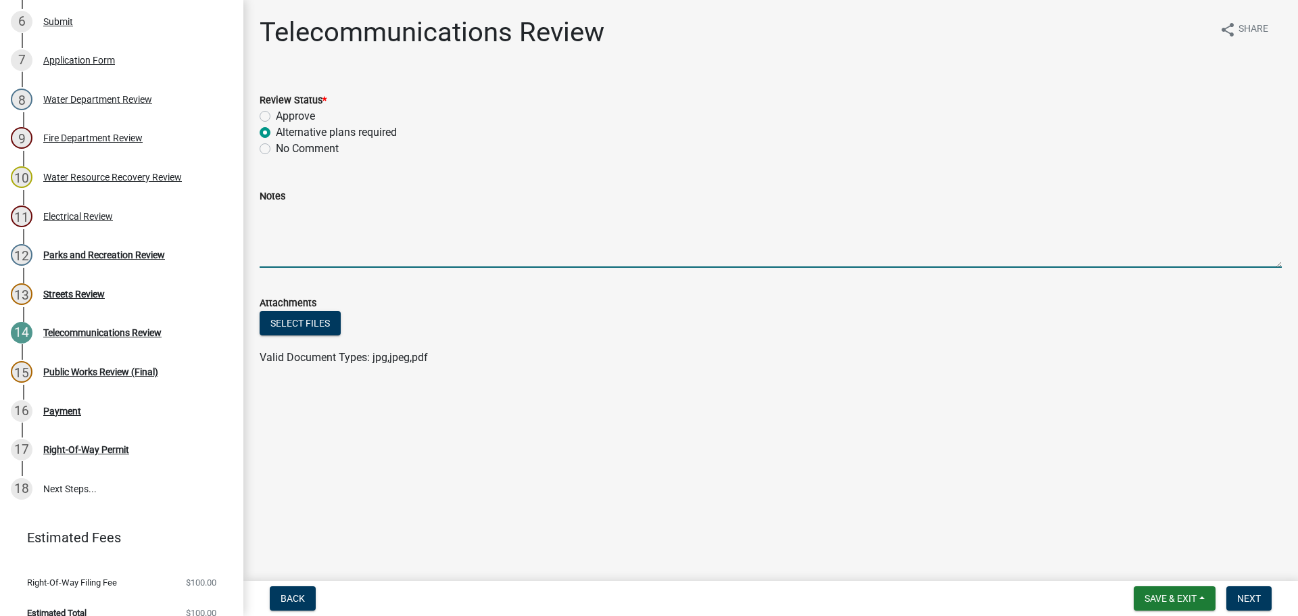
click at [279, 218] on textarea "Notes" at bounding box center [771, 236] width 1022 height 64
paste textarea "Fiber distribution in ROW along [US_STATE] and [GEOGRAPHIC_DATA] four feeder fi…"
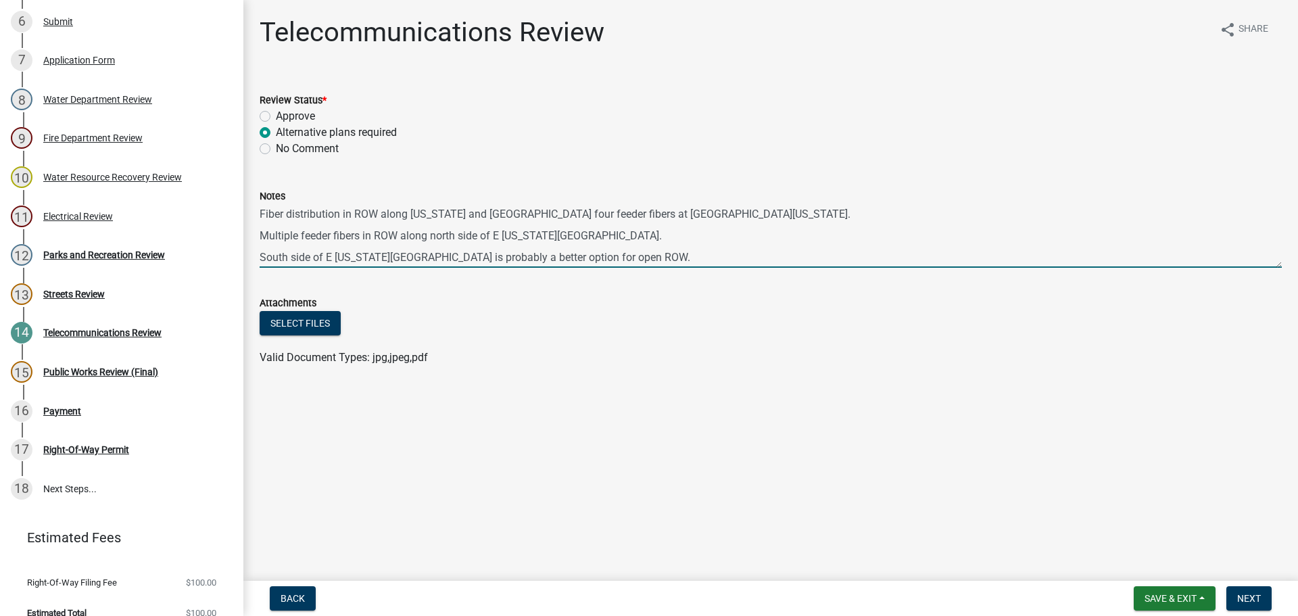
click at [433, 257] on textarea "Fiber distribution in ROW along [US_STATE] and [GEOGRAPHIC_DATA] four feeder fi…" at bounding box center [771, 236] width 1022 height 64
type textarea "Fiber distribution in ROW along [US_STATE] and [GEOGRAPHIC_DATA] four feeder fi…"
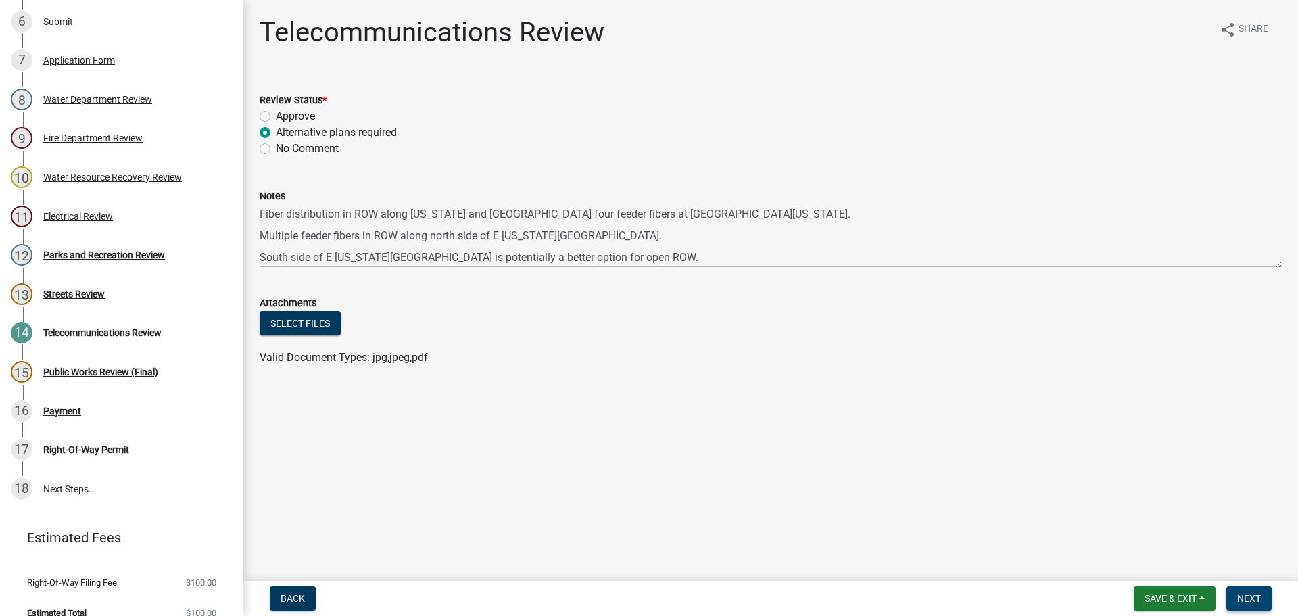
click at [1249, 594] on span "Next" at bounding box center [1249, 598] width 24 height 11
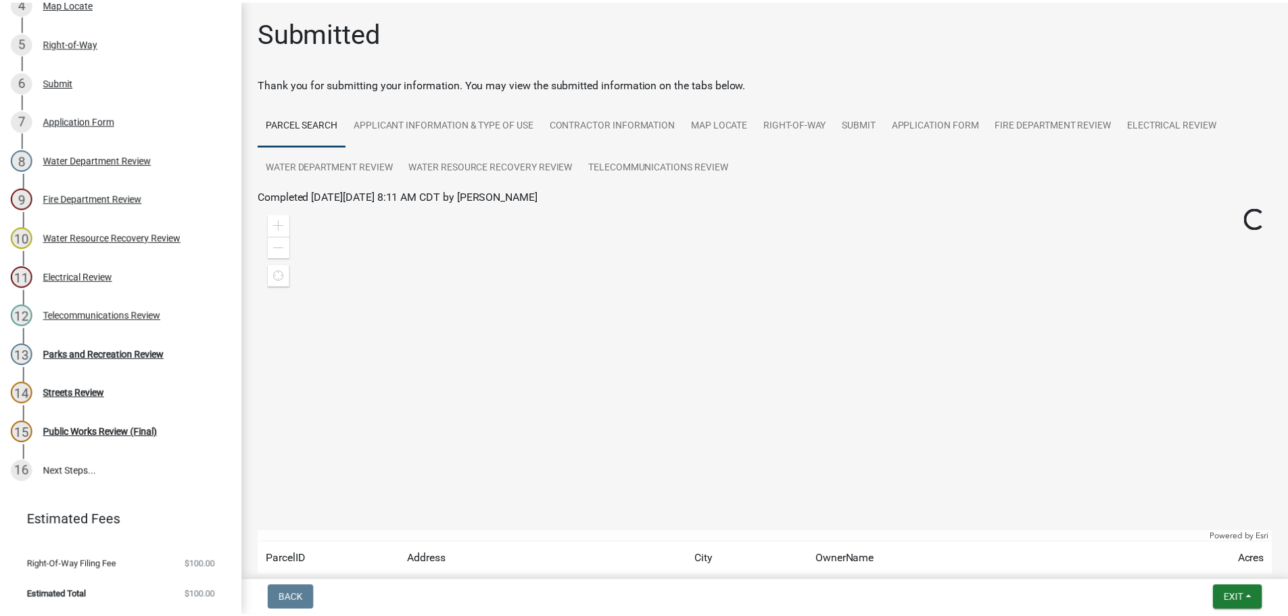
scroll to position [328, 0]
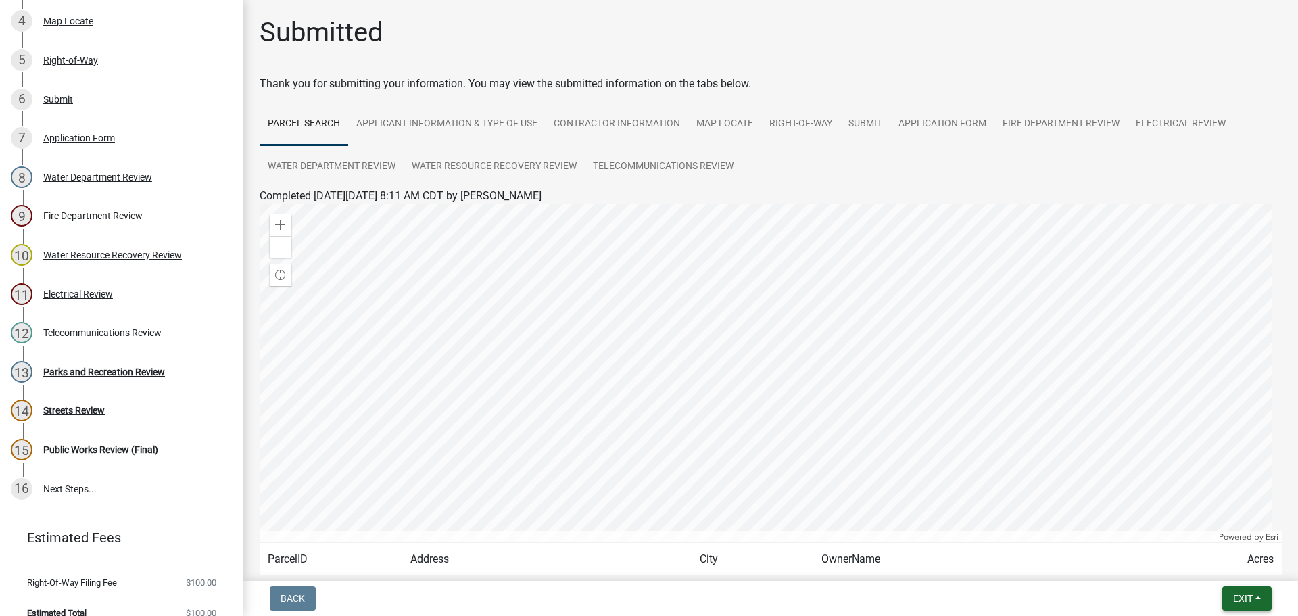
click at [1249, 594] on span "Exit" at bounding box center [1243, 598] width 20 height 11
click at [1220, 567] on button "Save & Exit" at bounding box center [1217, 563] width 108 height 32
